Goal: Find specific page/section: Find specific page/section

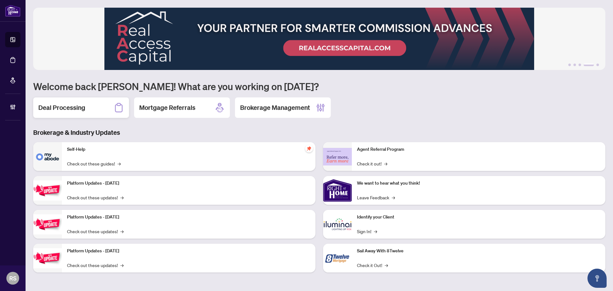
click at [53, 108] on h2 "Deal Processing" at bounding box center [61, 107] width 47 height 9
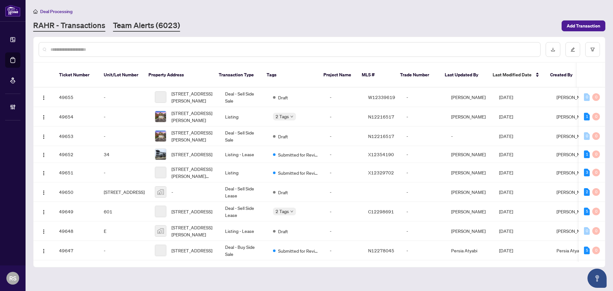
click at [138, 26] on link "Team Alerts (6023)" at bounding box center [146, 25] width 67 height 11
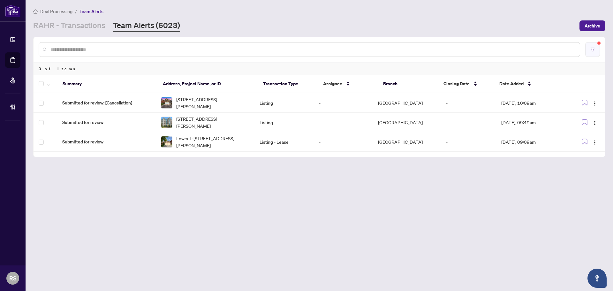
click at [593, 50] on icon "filter" at bounding box center [593, 50] width 4 height 4
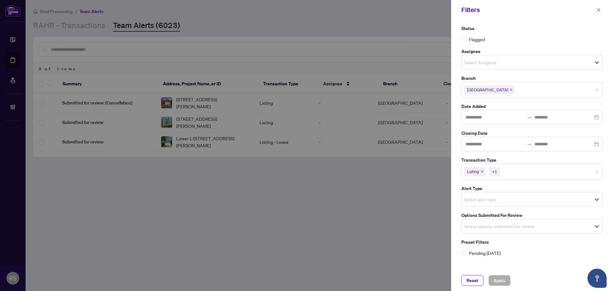
click at [519, 90] on input "search" at bounding box center [538, 90] width 45 height 8
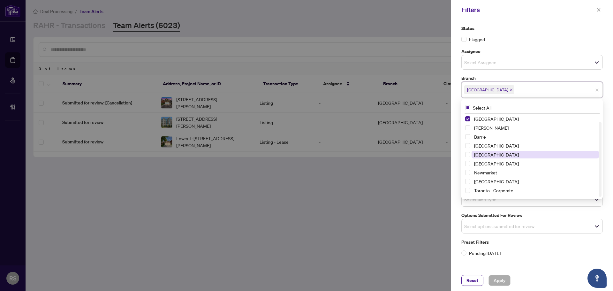
scroll to position [8, 0]
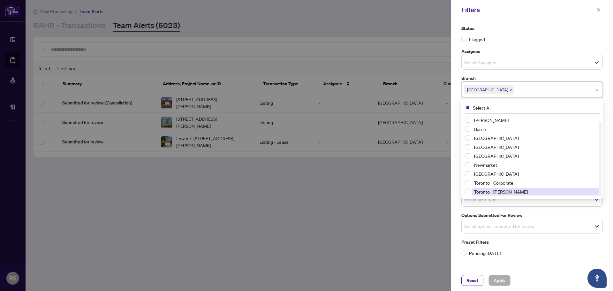
click at [500, 194] on span "Toronto - [PERSON_NAME]" at bounding box center [501, 192] width 54 height 6
click at [510, 89] on icon "close" at bounding box center [511, 89] width 3 height 3
click at [501, 281] on span "Apply" at bounding box center [500, 280] width 12 height 10
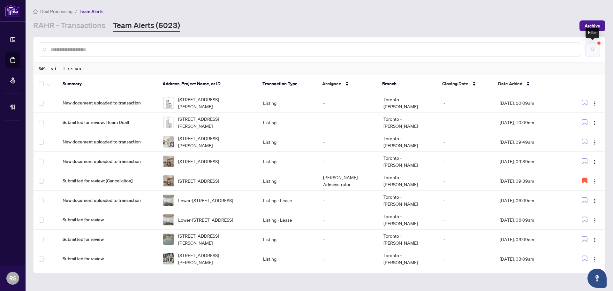
click at [592, 49] on icon "filter" at bounding box center [593, 50] width 4 height 4
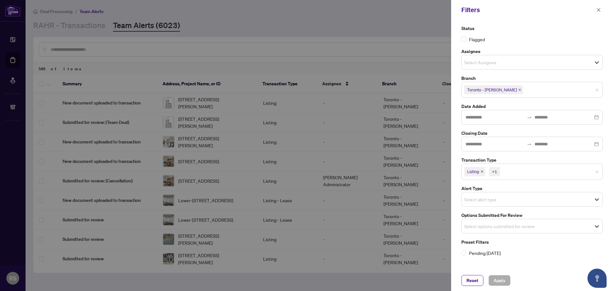
click at [524, 92] on input "search" at bounding box center [546, 90] width 45 height 8
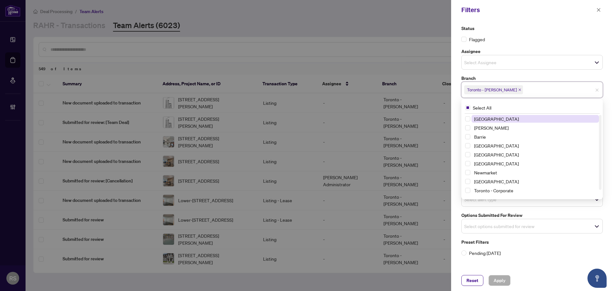
click at [494, 118] on span "[GEOGRAPHIC_DATA]" at bounding box center [496, 119] width 45 height 6
click at [518, 90] on icon "close" at bounding box center [519, 89] width 3 height 3
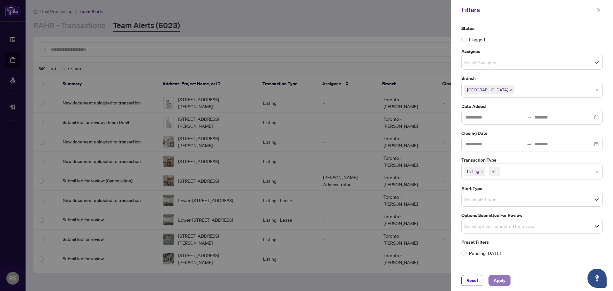
click at [497, 281] on span "Apply" at bounding box center [500, 280] width 12 height 10
